Goal: Use online tool/utility: Utilize a website feature to perform a specific function

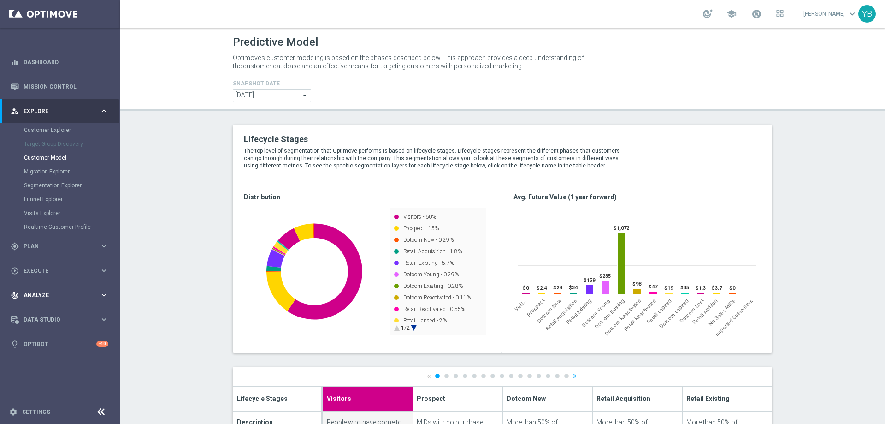
click at [101, 293] on icon "keyboard_arrow_right" at bounding box center [104, 295] width 9 height 9
click at [101, 271] on icon "keyboard_arrow_right" at bounding box center [104, 272] width 9 height 9
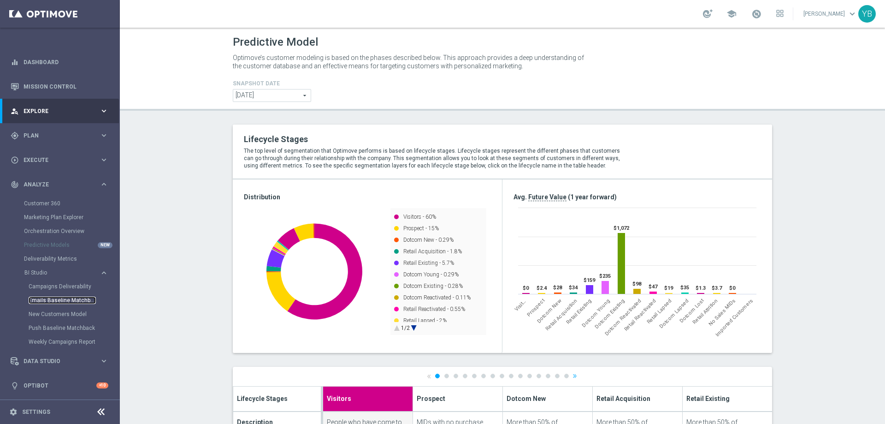
click at [62, 301] on link "Emails Baseline Matchback" at bounding box center [62, 300] width 67 height 7
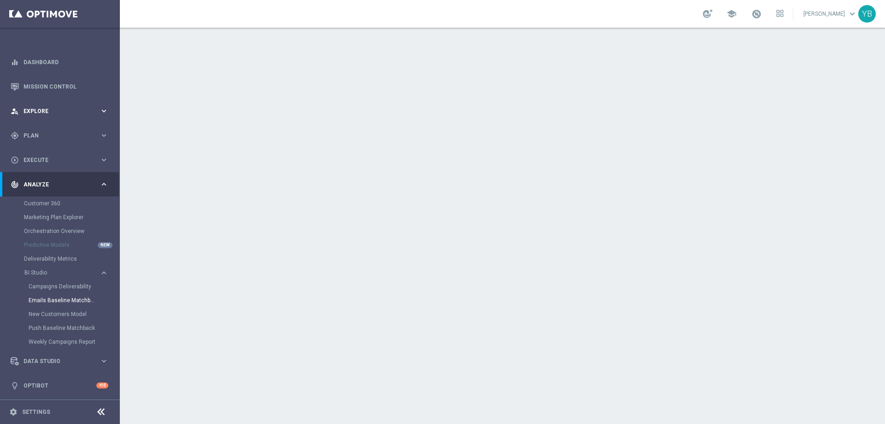
click at [49, 101] on div "person_search Explore keyboard_arrow_right" at bounding box center [59, 111] width 119 height 24
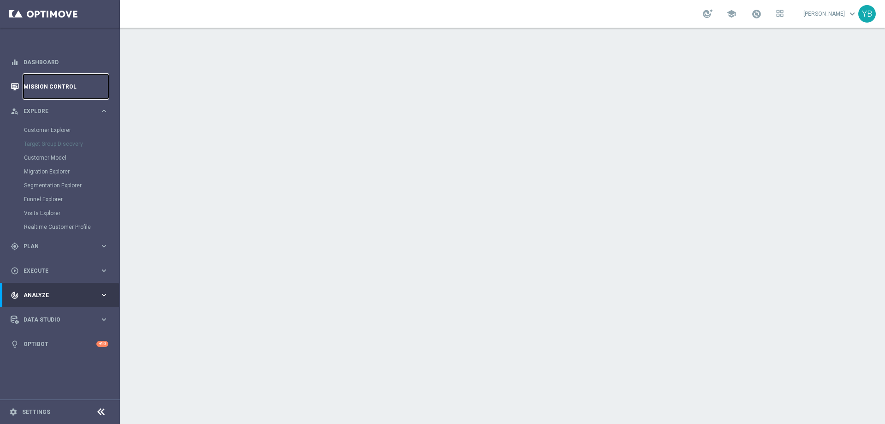
click at [50, 91] on link "Mission Control" at bounding box center [66, 86] width 85 height 24
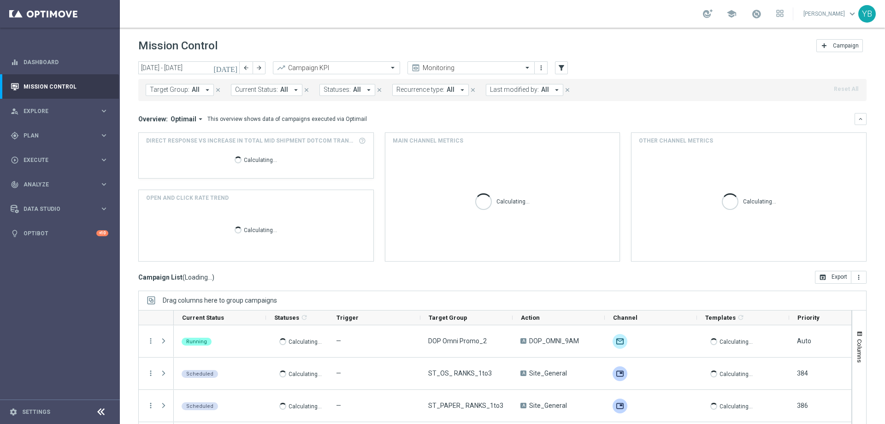
click at [234, 71] on icon "[DATE]" at bounding box center [226, 68] width 25 height 8
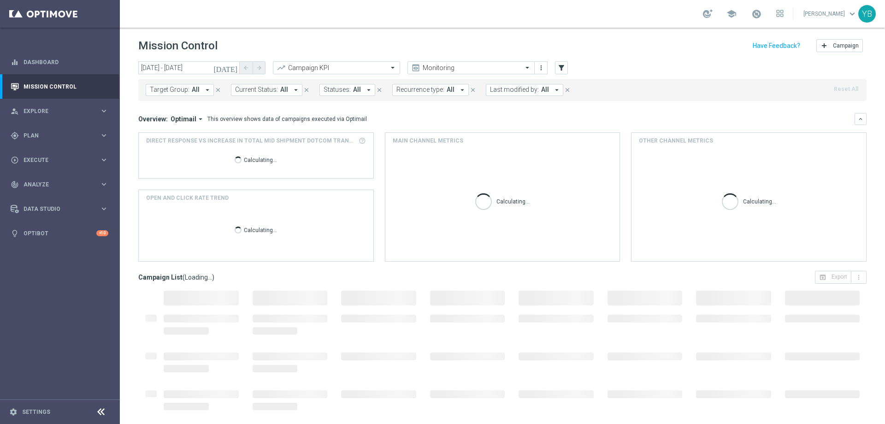
type input "[DATE] - [DATE]"
click at [197, 117] on icon "arrow_drop_down" at bounding box center [200, 119] width 8 height 8
click at [172, 130] on div "Analysis" at bounding box center [167, 133] width 22 height 8
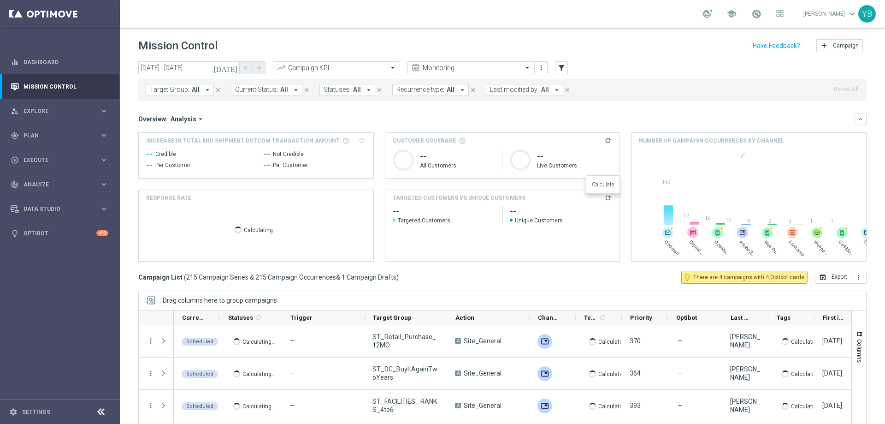
click at [605, 196] on icon "refresh" at bounding box center [608, 197] width 7 height 7
